Goal: Check status: Check status

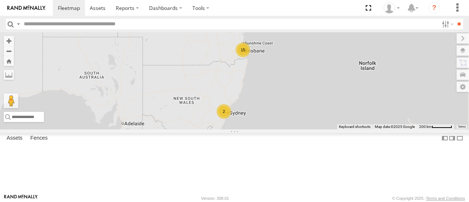
click at [231, 119] on div "2" at bounding box center [224, 111] width 15 height 15
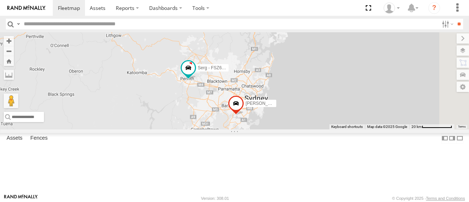
drag, startPoint x: 366, startPoint y: 69, endPoint x: 333, endPoint y: 98, distance: 44.2
click at [333, 98] on div "Serg - FSZ66X [PERSON_NAME] - 360NA6 [GEOGRAPHIC_DATA]" at bounding box center [234, 80] width 469 height 97
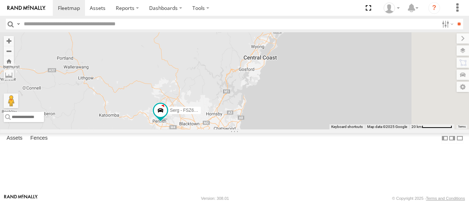
drag, startPoint x: 372, startPoint y: 60, endPoint x: 343, endPoint y: 104, distance: 52.0
click at [343, 104] on div "Serg - FSZ66X [PERSON_NAME] - 360NA6 [GEOGRAPHIC_DATA]" at bounding box center [234, 80] width 469 height 97
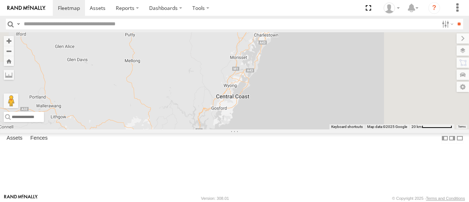
drag, startPoint x: 361, startPoint y: 62, endPoint x: 330, endPoint y: 104, distance: 51.9
click at [330, 104] on div "Serg - FSZ66X [PERSON_NAME] - 360NA6 [GEOGRAPHIC_DATA]" at bounding box center [234, 80] width 469 height 97
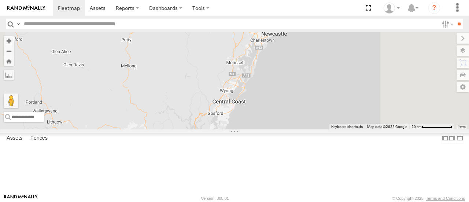
drag, startPoint x: 357, startPoint y: 74, endPoint x: 333, endPoint y: 118, distance: 50.3
click at [333, 118] on div "Serg - FSZ66X [PERSON_NAME] - 360NA6 [GEOGRAPHIC_DATA]" at bounding box center [234, 80] width 469 height 97
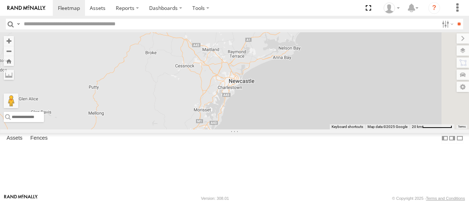
click at [346, 112] on div "Serg - FSZ66X [PERSON_NAME] - 360NA6 [GEOGRAPHIC_DATA]" at bounding box center [234, 80] width 469 height 97
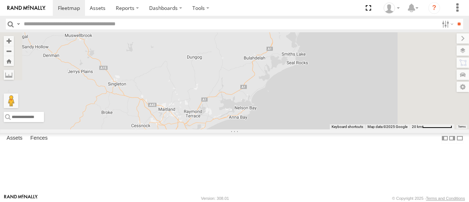
drag, startPoint x: 347, startPoint y: 107, endPoint x: 336, endPoint y: 123, distance: 19.9
click at [336, 123] on div "Serg - FSZ66X [PERSON_NAME] - 360NA6 [GEOGRAPHIC_DATA]" at bounding box center [234, 80] width 469 height 97
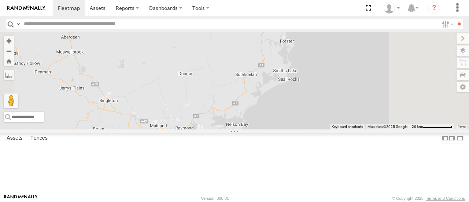
click at [340, 123] on div "Serg - FSZ66X [PERSON_NAME] - 360NA6 [GEOGRAPHIC_DATA]" at bounding box center [234, 80] width 469 height 97
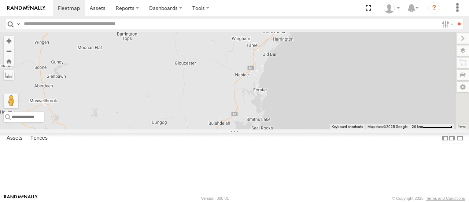
drag, startPoint x: 358, startPoint y: 90, endPoint x: 336, endPoint y: 129, distance: 44.4
click at [336, 129] on div "Serg - FSZ66X [PERSON_NAME] - 360NA6 [GEOGRAPHIC_DATA]" at bounding box center [234, 80] width 469 height 97
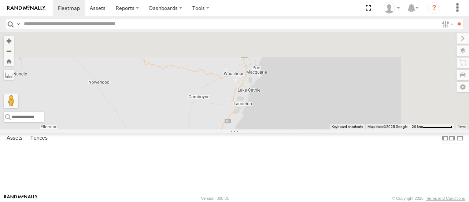
click at [334, 104] on div "Serg - FSZ66X [PERSON_NAME] - 360NA6 [GEOGRAPHIC_DATA]" at bounding box center [234, 80] width 469 height 97
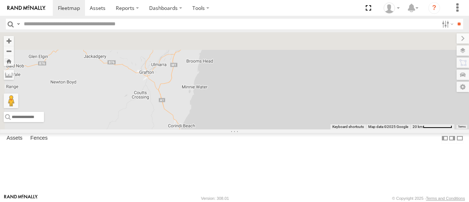
drag, startPoint x: 328, startPoint y: 98, endPoint x: 331, endPoint y: 167, distance: 69.3
click at [331, 129] on div "Serg - FSZ66X [PERSON_NAME] - 360NA6 [GEOGRAPHIC_DATA]" at bounding box center [234, 80] width 469 height 97
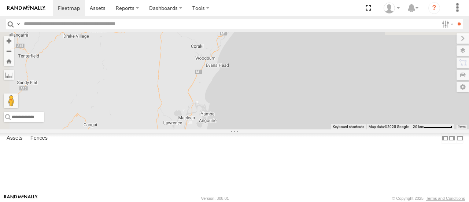
click at [323, 129] on div "Serg - FSZ66X [PERSON_NAME] - 360NA6 [GEOGRAPHIC_DATA]" at bounding box center [234, 80] width 469 height 97
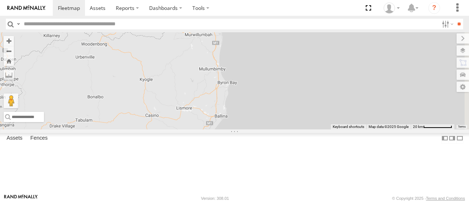
drag, startPoint x: 319, startPoint y: 69, endPoint x: 340, endPoint y: 122, distance: 56.9
click at [340, 122] on div "Serg - FSZ66X [PERSON_NAME] - 360NA6 [GEOGRAPHIC_DATA]" at bounding box center [234, 80] width 469 height 97
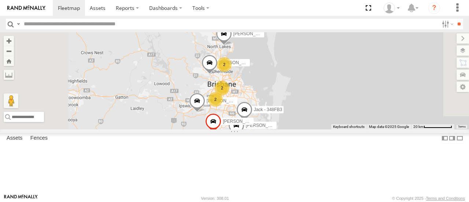
drag, startPoint x: 329, startPoint y: 94, endPoint x: 336, endPoint y: 111, distance: 18.4
click at [336, 111] on div "Serg - FSZ66X [PERSON_NAME] - 360NA6 NSW 2 [PERSON_NAME] B - Corolla Hatch 2 Ja…" at bounding box center [234, 80] width 469 height 97
click at [232, 73] on div "2" at bounding box center [224, 66] width 15 height 15
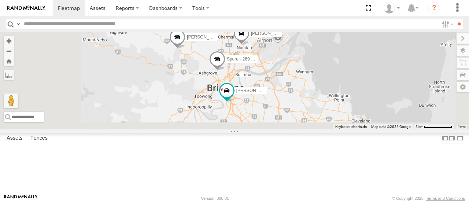
drag, startPoint x: 352, startPoint y: 138, endPoint x: 351, endPoint y: 92, distance: 45.8
click at [351, 92] on div "Serg - FSZ66X [PERSON_NAME] - 360NA6 NSW [PERSON_NAME] B - Corolla [PERSON_NAME…" at bounding box center [234, 80] width 469 height 97
